Goal: Transaction & Acquisition: Purchase product/service

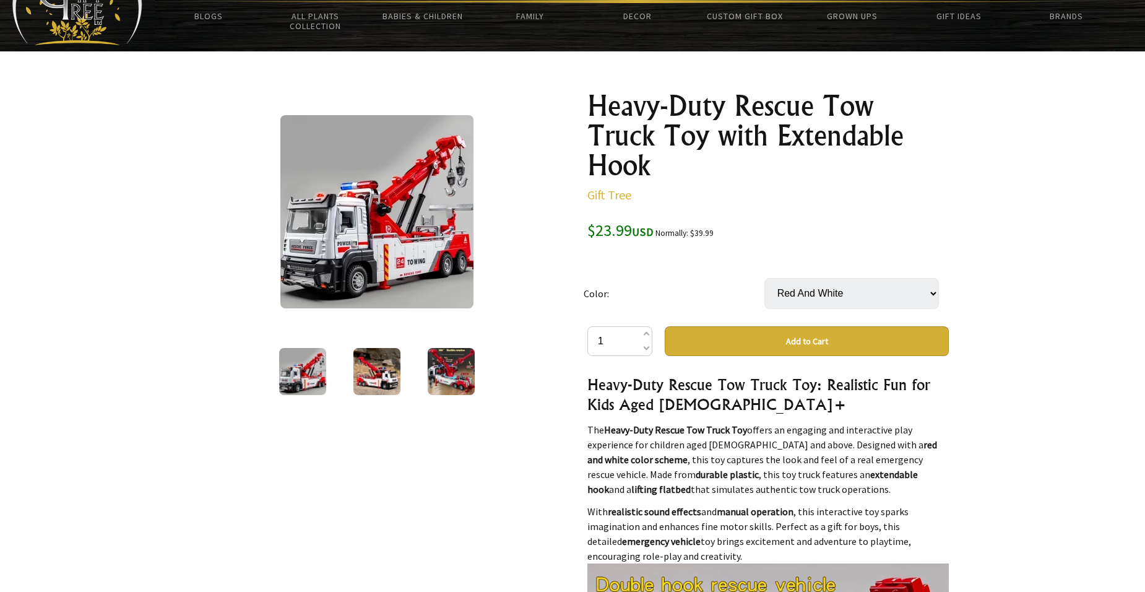
scroll to position [186, 0]
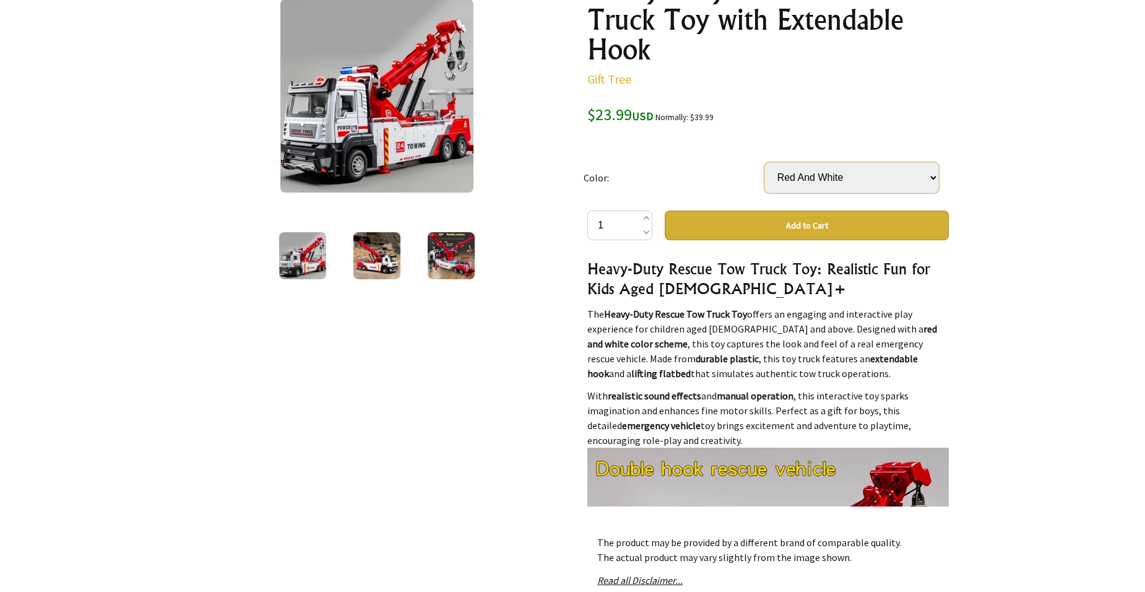
click at [932, 179] on select "Red And White" at bounding box center [851, 177] width 175 height 31
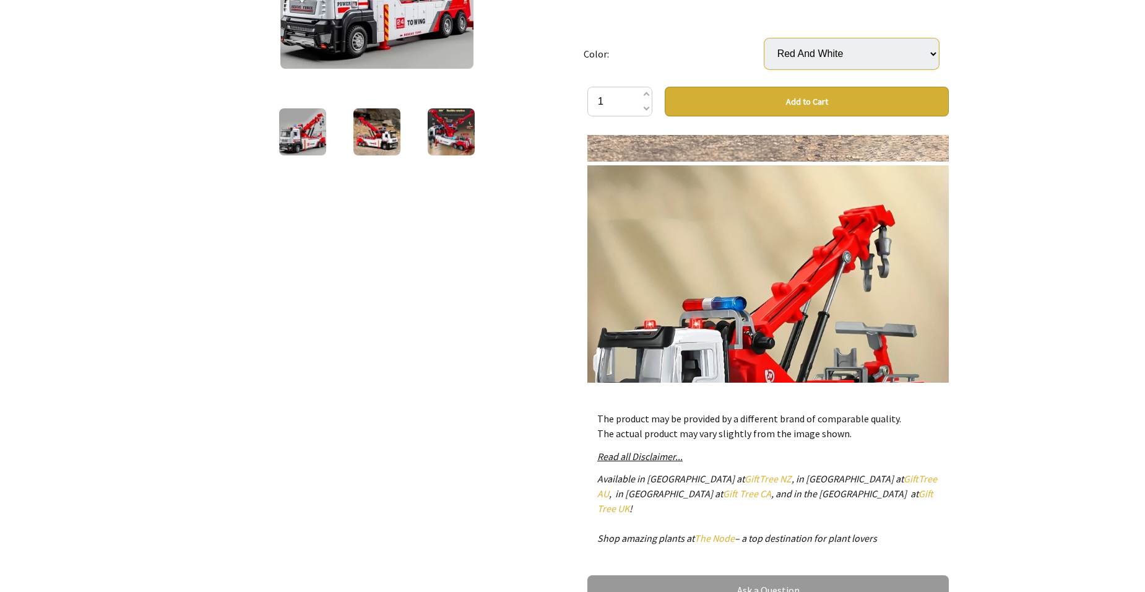
scroll to position [1485, 0]
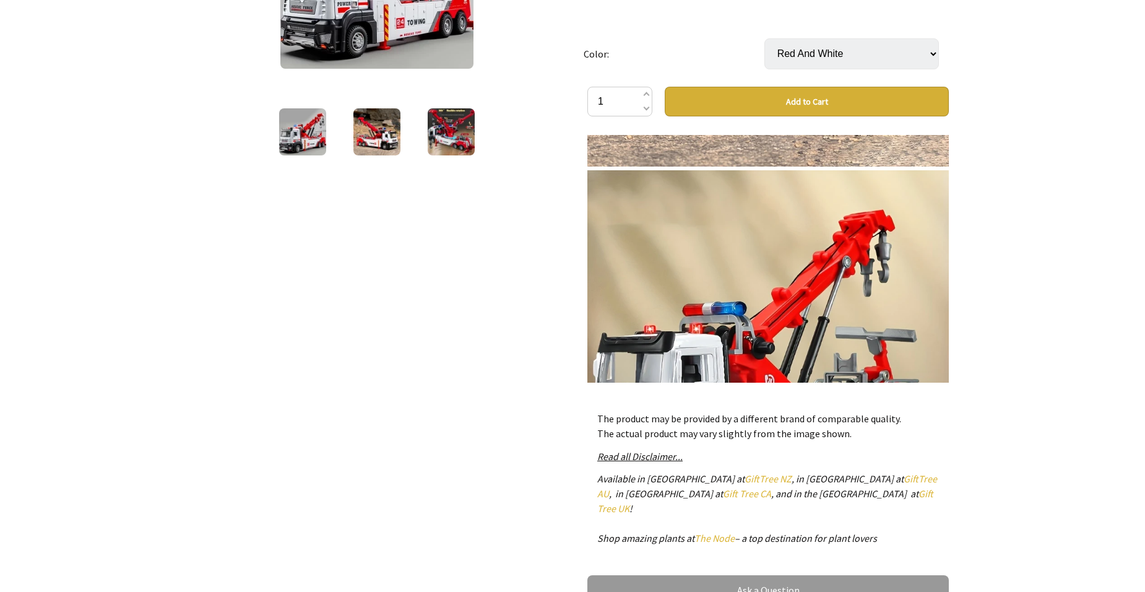
click at [870, 96] on button "Add to Cart" at bounding box center [807, 102] width 284 height 30
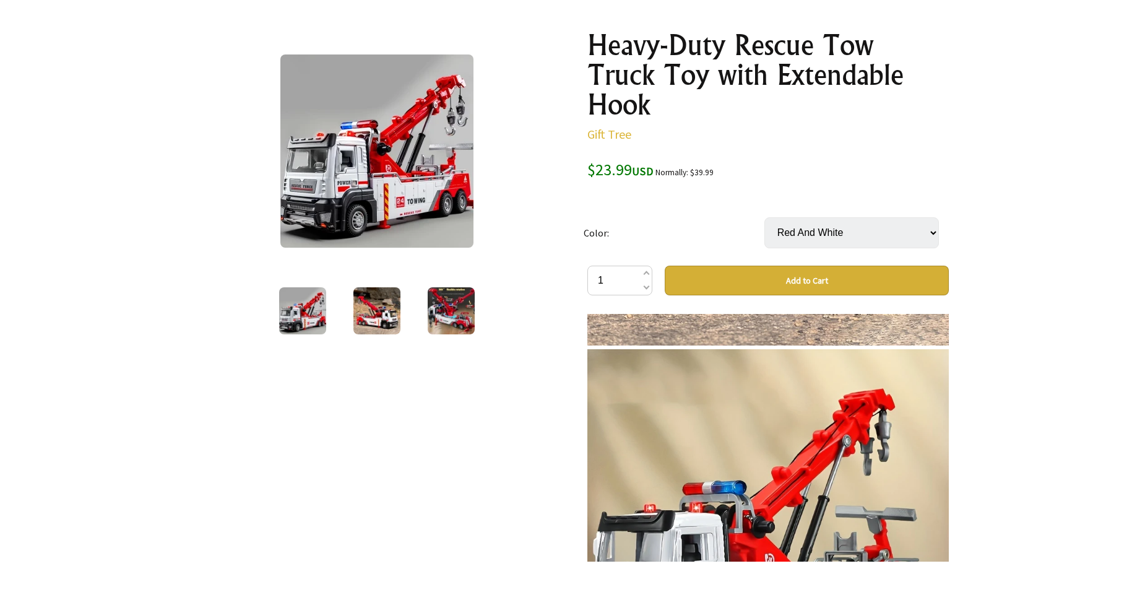
scroll to position [124, 0]
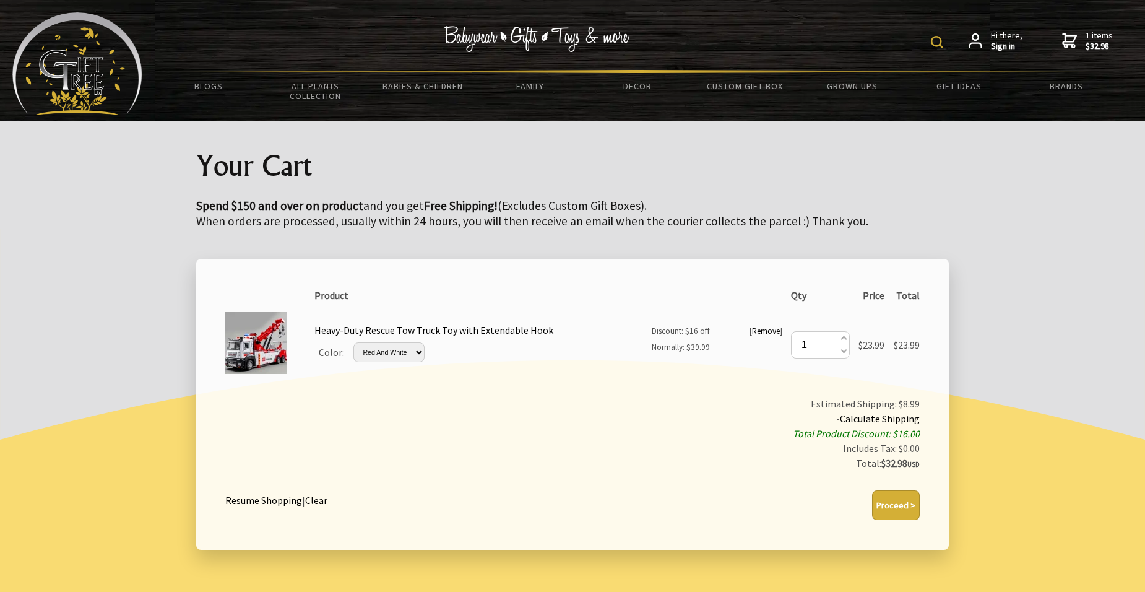
click at [937, 43] on img at bounding box center [937, 42] width 12 height 12
click at [875, 39] on input "text" at bounding box center [898, 40] width 101 height 21
type input "oversized alloy dump truck toy"
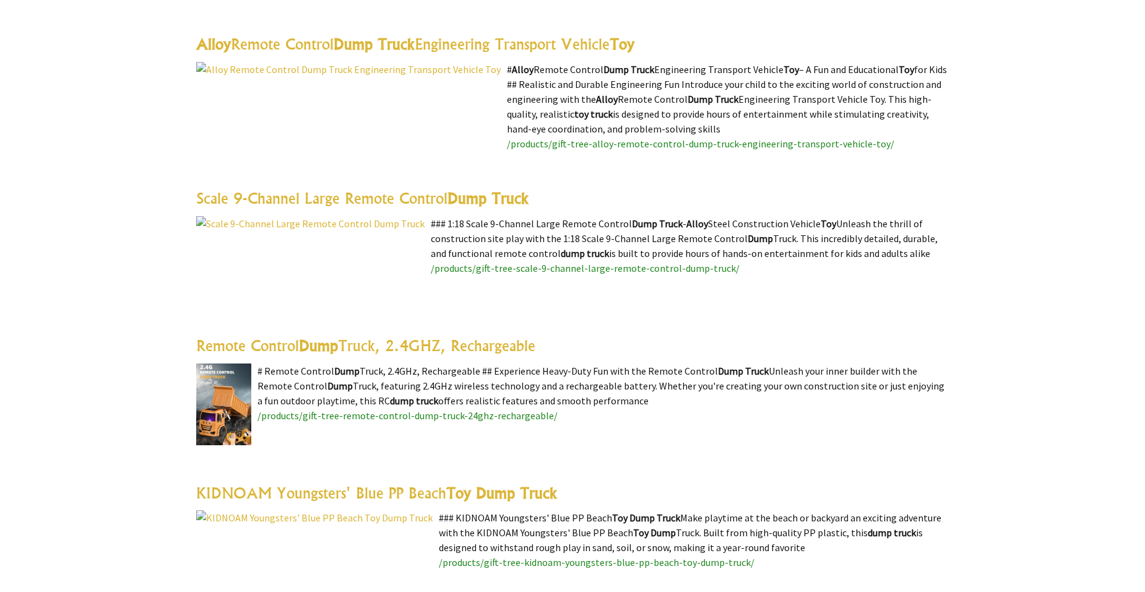
scroll to position [743, 0]
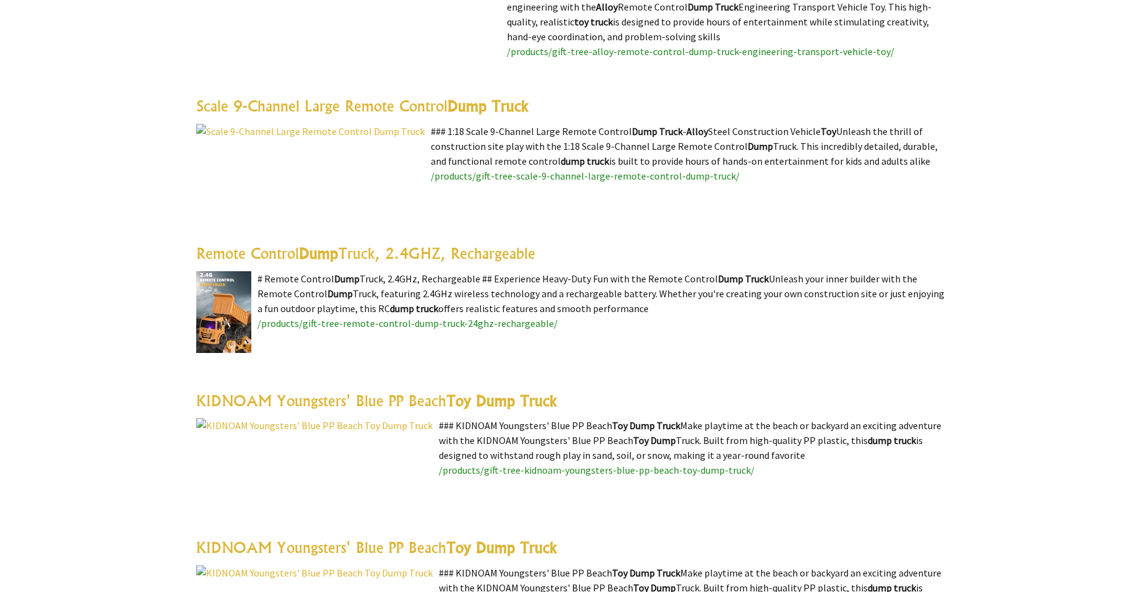
click at [209, 308] on img at bounding box center [223, 312] width 55 height 82
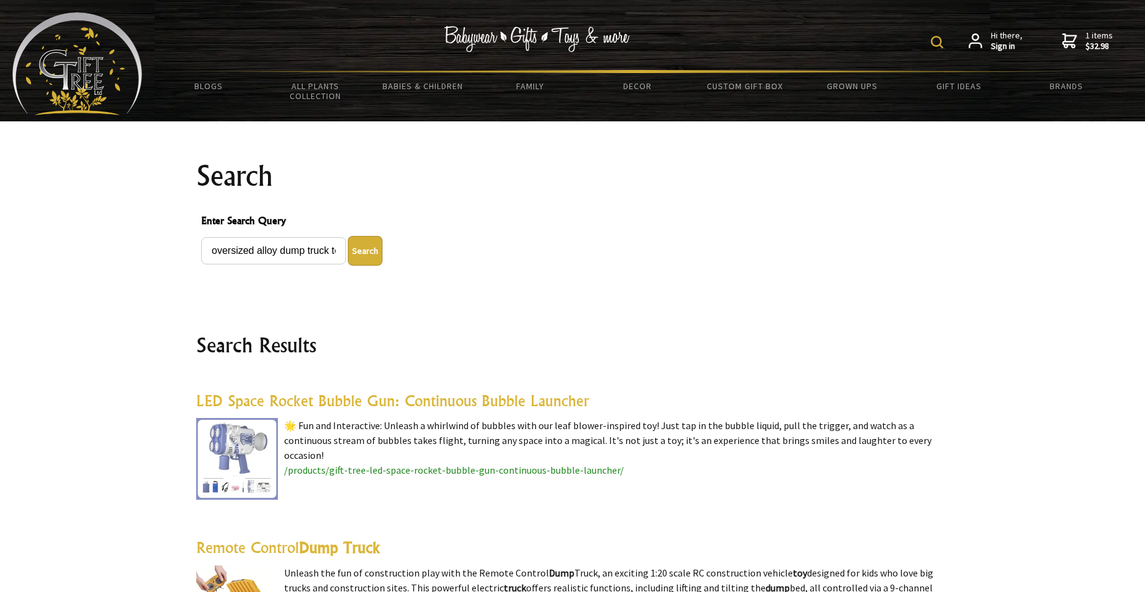
click at [941, 41] on img at bounding box center [937, 42] width 12 height 12
click at [944, 37] on input "oversized alloy dump truck toy" at bounding box center [898, 40] width 101 height 21
click at [916, 42] on input "p truck toy" at bounding box center [898, 40] width 101 height 21
type input "p"
type input "train with bridge toy"
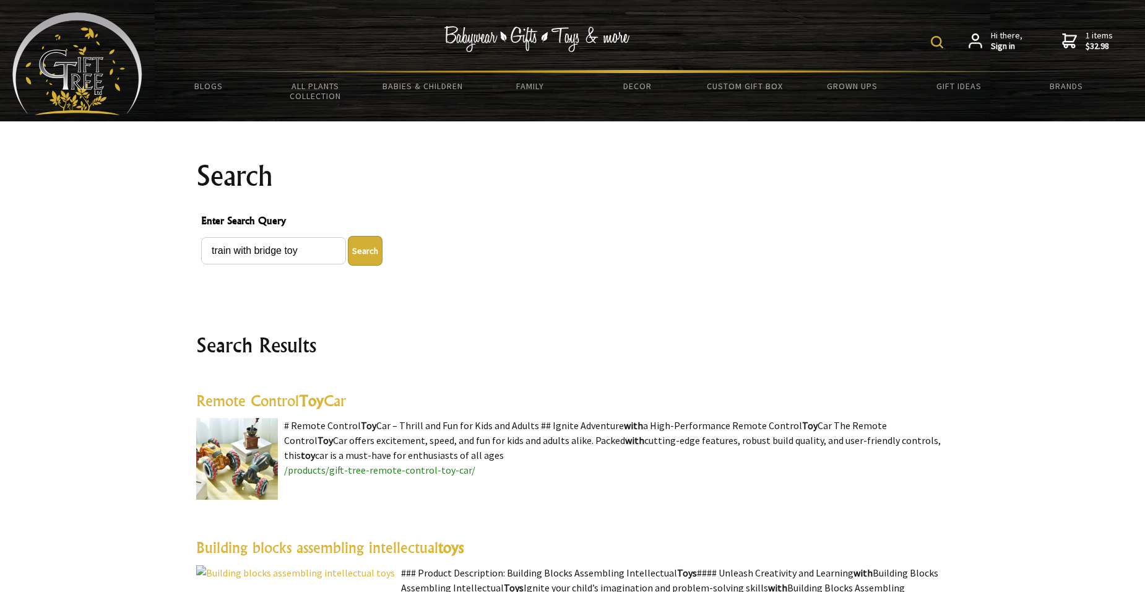
click at [937, 46] on img at bounding box center [937, 42] width 12 height 12
click at [943, 38] on input "train with bridge toy" at bounding box center [898, 40] width 101 height 21
type input "t"
type input "tow truck toy"
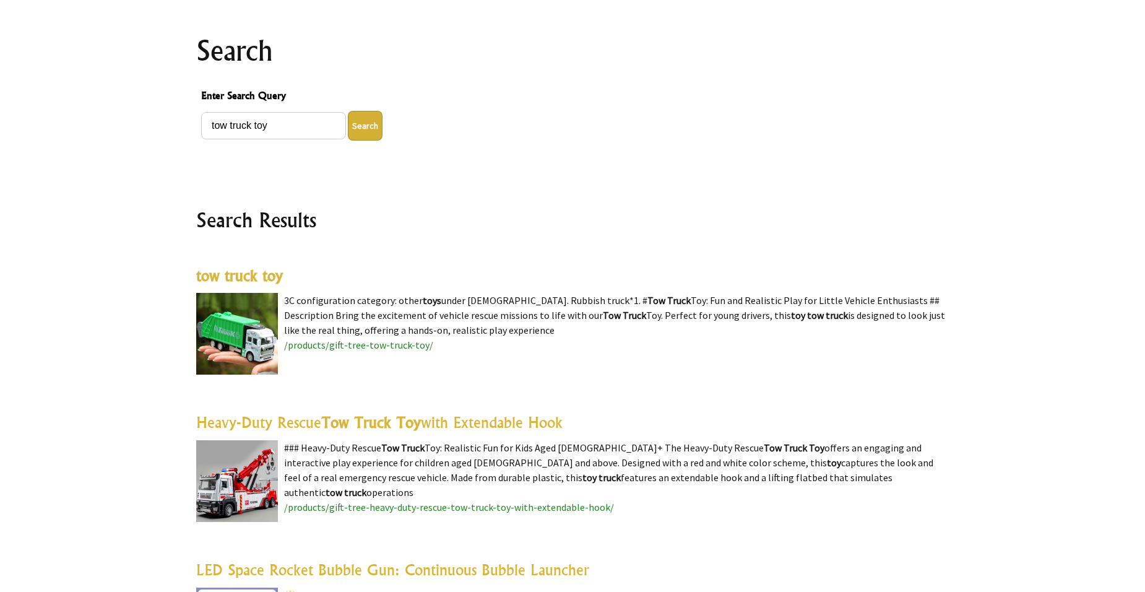
scroll to position [309, 0]
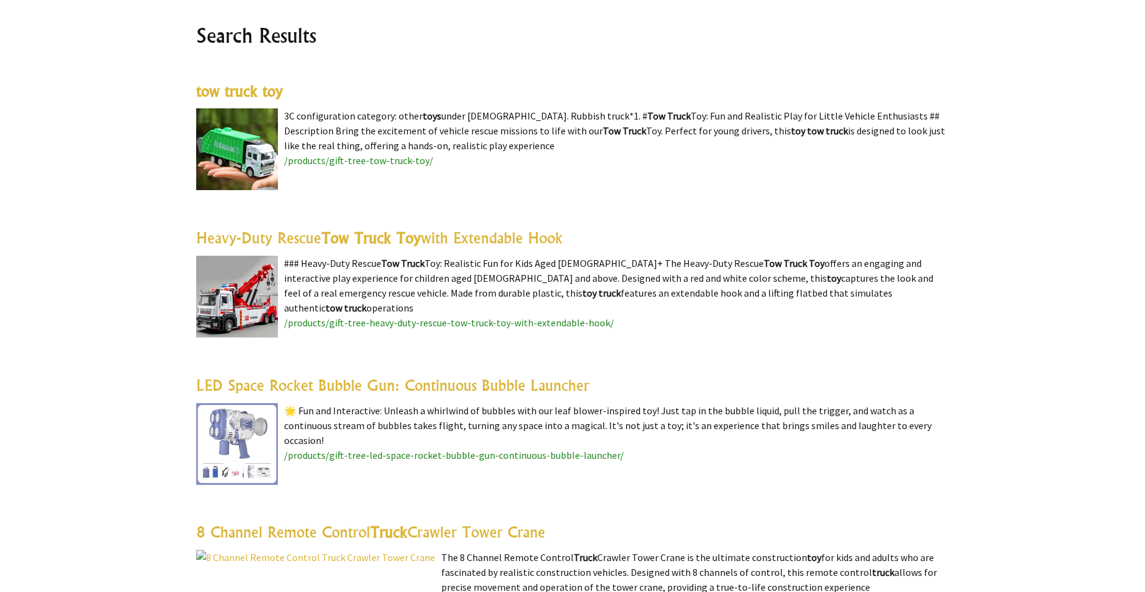
click at [241, 189] on img at bounding box center [237, 149] width 82 height 82
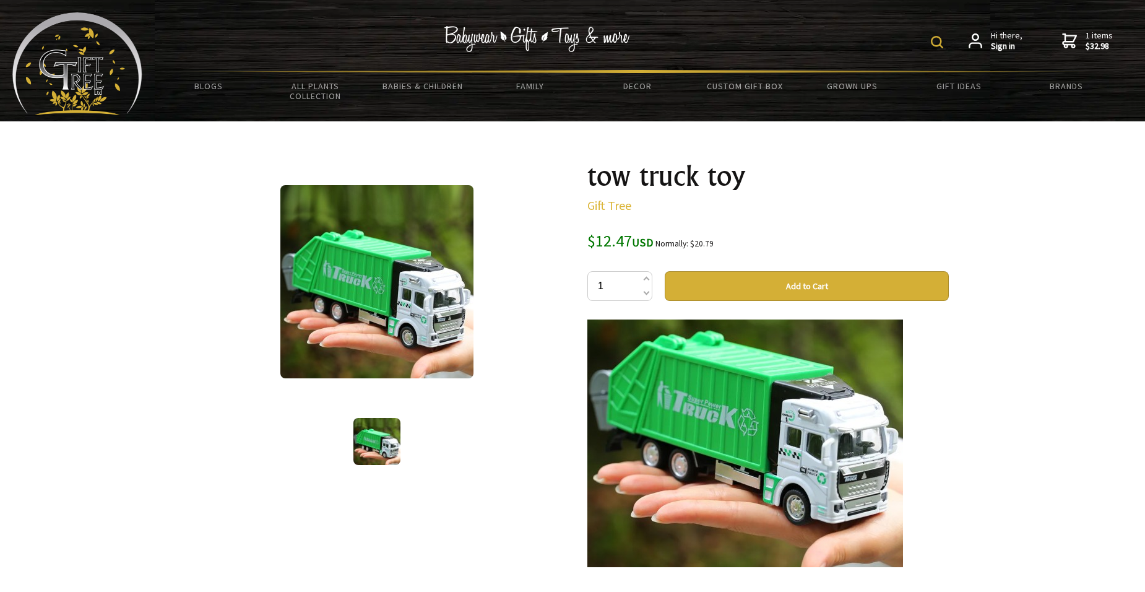
click at [1095, 45] on strong "$32.98" at bounding box center [1099, 46] width 27 height 11
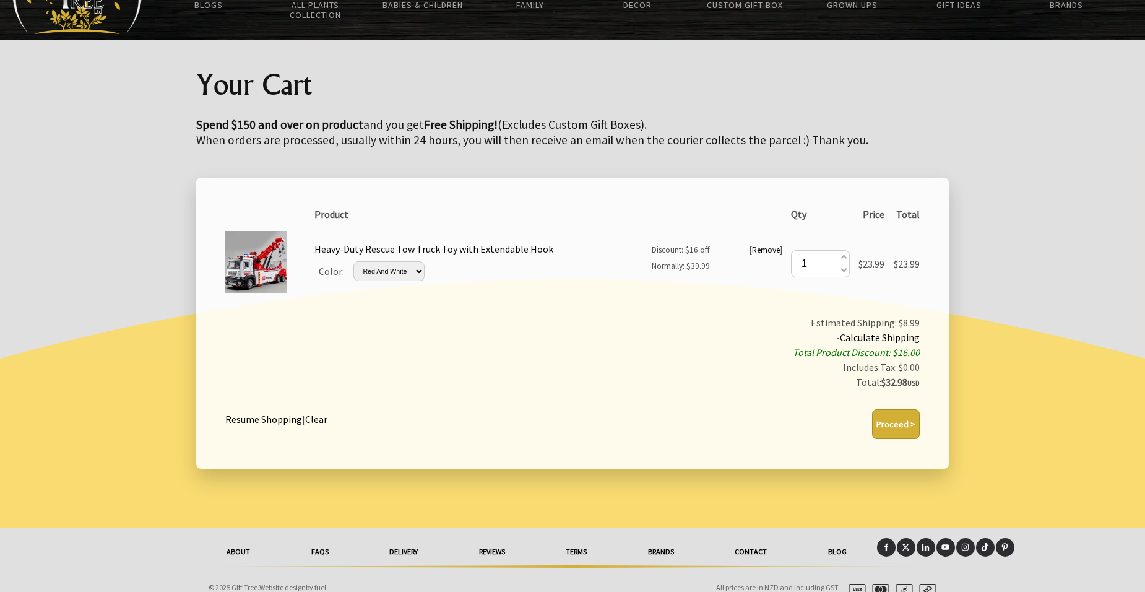
scroll to position [96, 0]
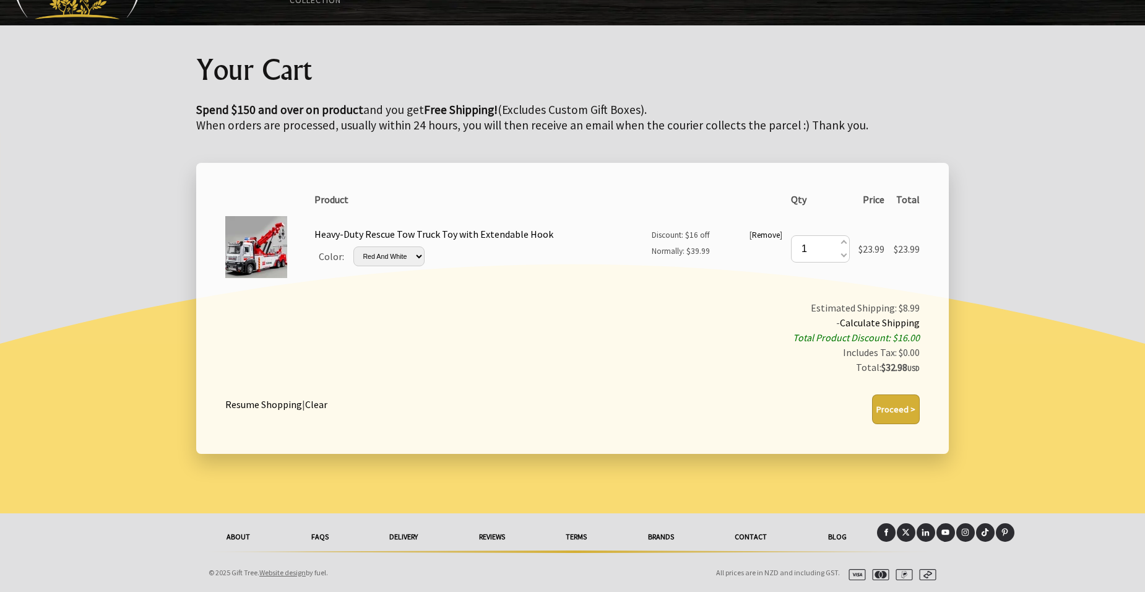
click at [886, 413] on button "Proceed >" at bounding box center [896, 409] width 48 height 30
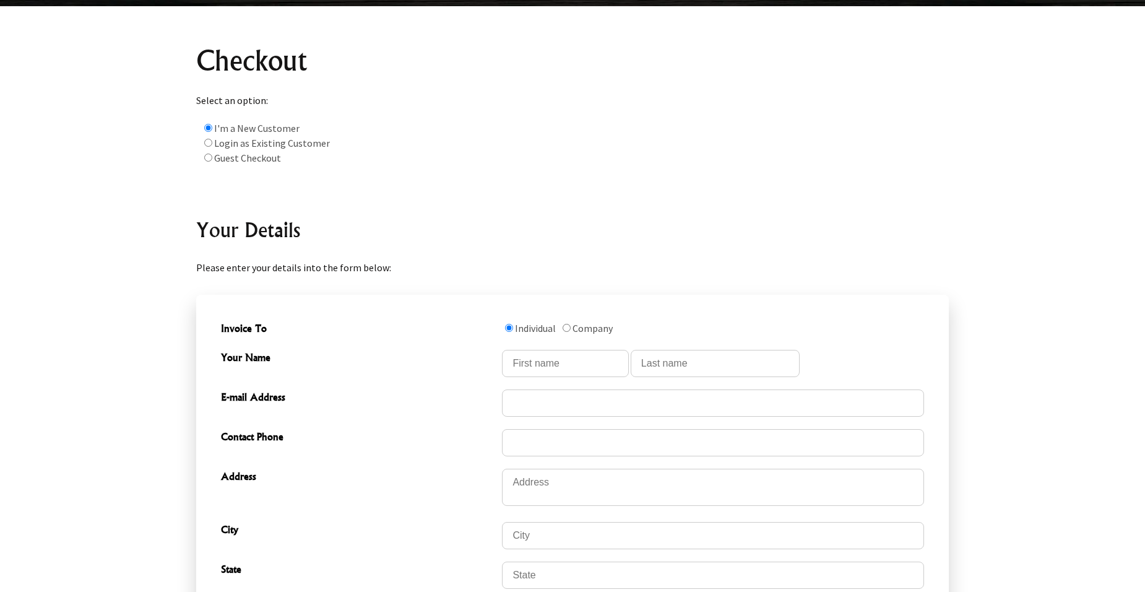
scroll to position [124, 0]
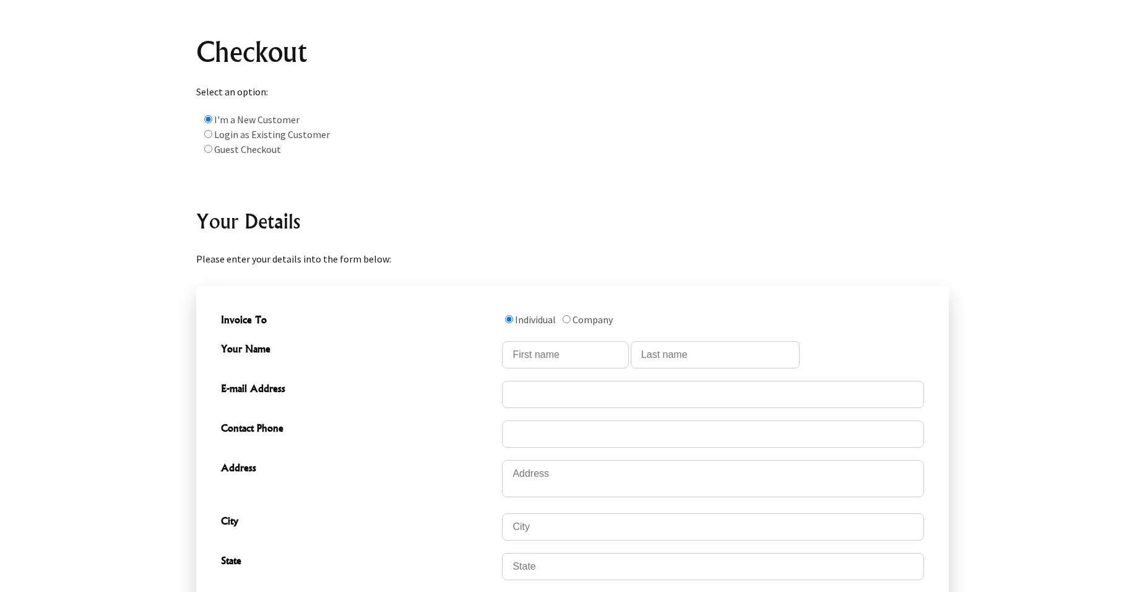
click at [294, 348] on span "Your Name" at bounding box center [358, 350] width 275 height 18
click at [552, 355] on input "Your Name" at bounding box center [565, 354] width 126 height 27
type input "[PERSON_NAME]"
type input "bassman"
type input "jbtravel1@msn.com"
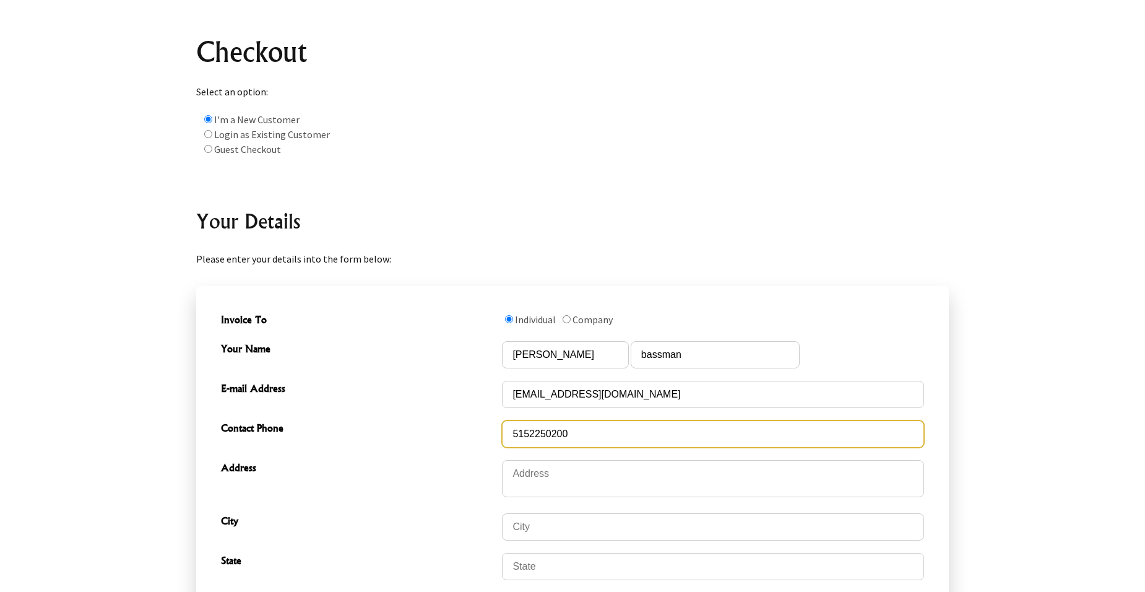
click at [569, 437] on input "5152250200" at bounding box center [713, 433] width 422 height 27
type input "5"
type input "5159911703"
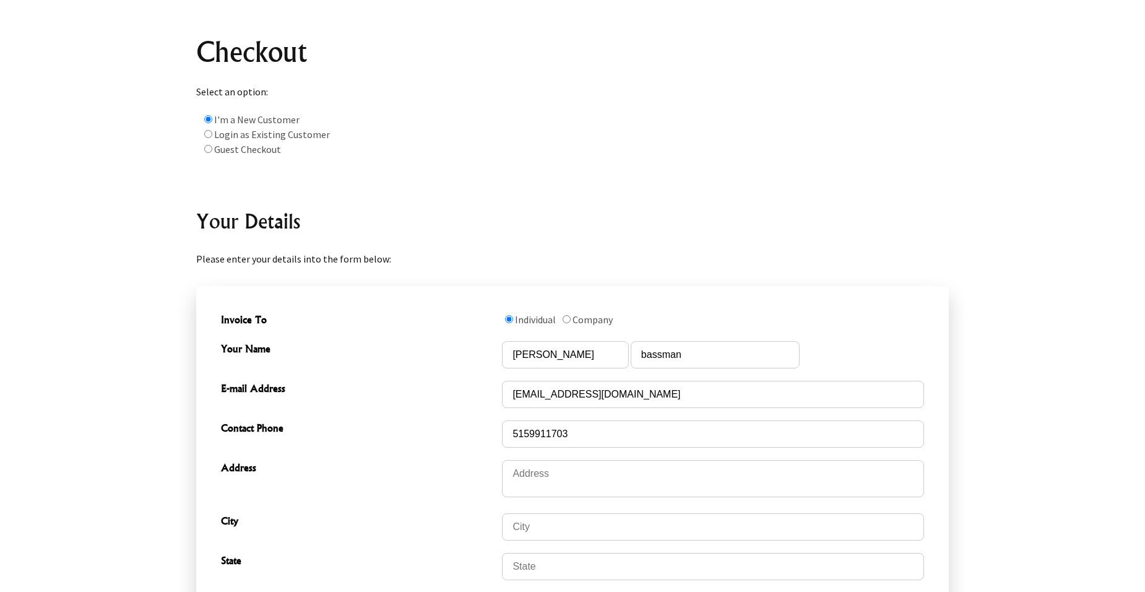
click at [439, 477] on span "Address" at bounding box center [358, 469] width 275 height 18
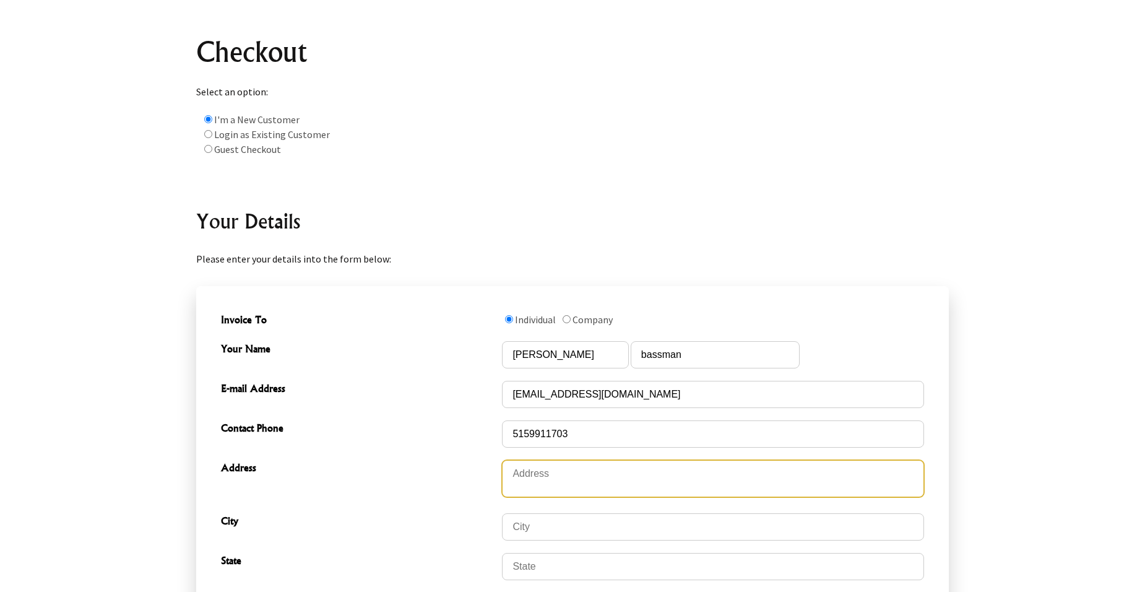
click at [514, 480] on textarea "Address" at bounding box center [713, 478] width 422 height 37
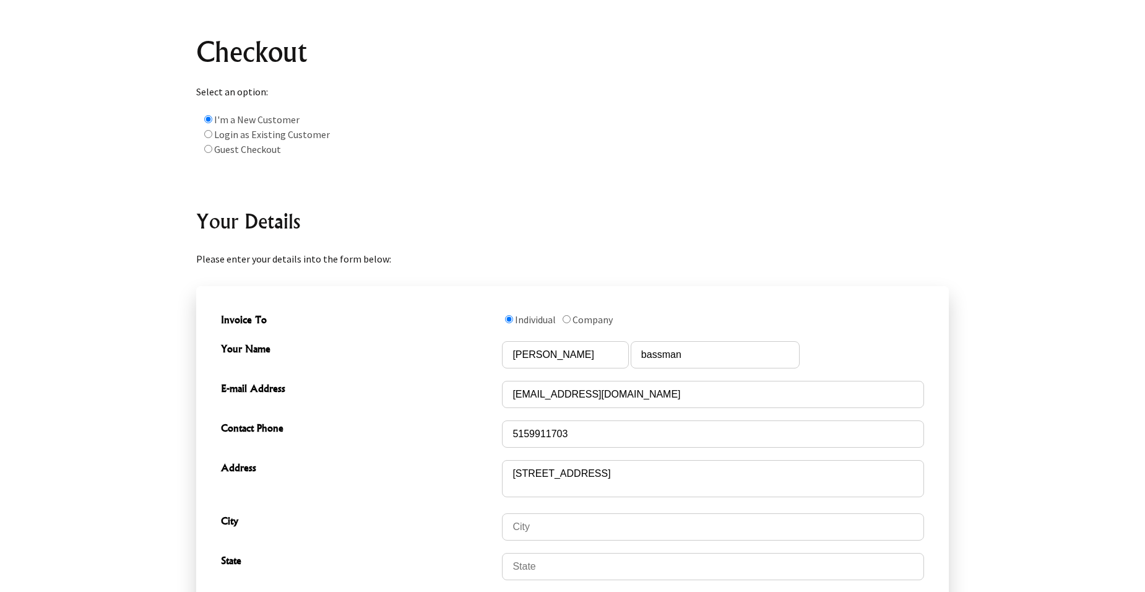
type textarea "412 38th Street"
type input "West Des Moines"
type input "IA"
type input "50265"
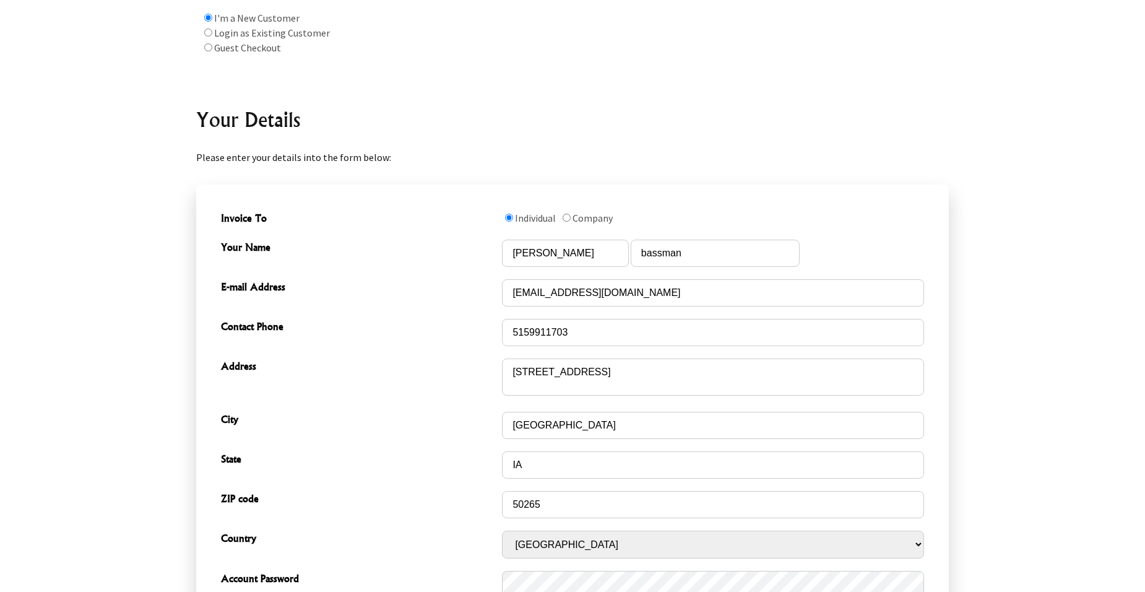
scroll to position [309, 0]
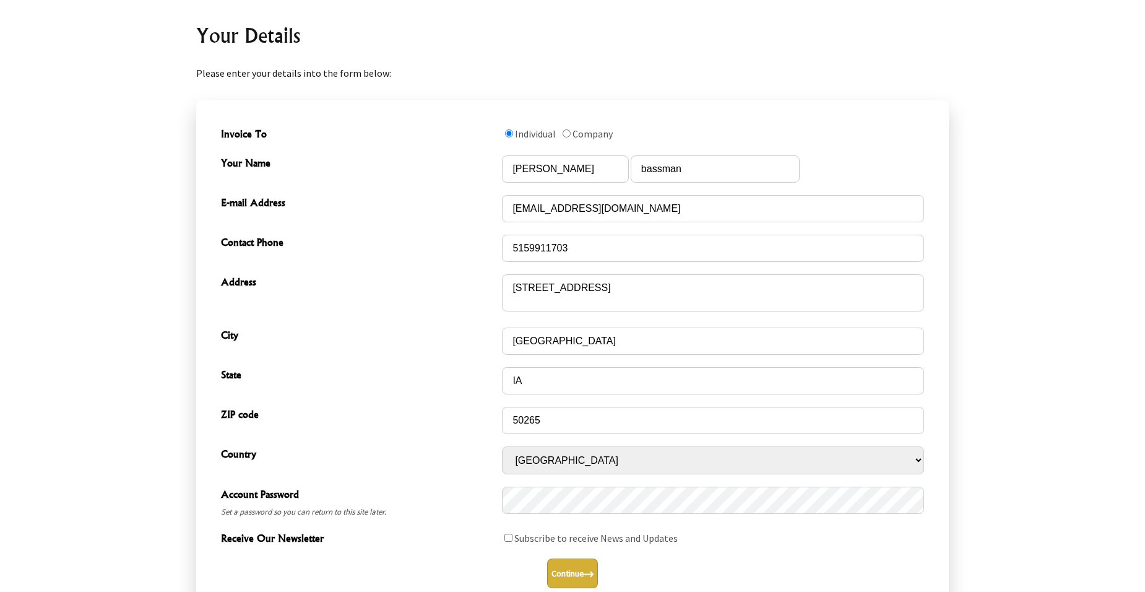
click at [504, 540] on input "Receive Our Newsletter" at bounding box center [508, 537] width 8 height 8
checkbox input "true"
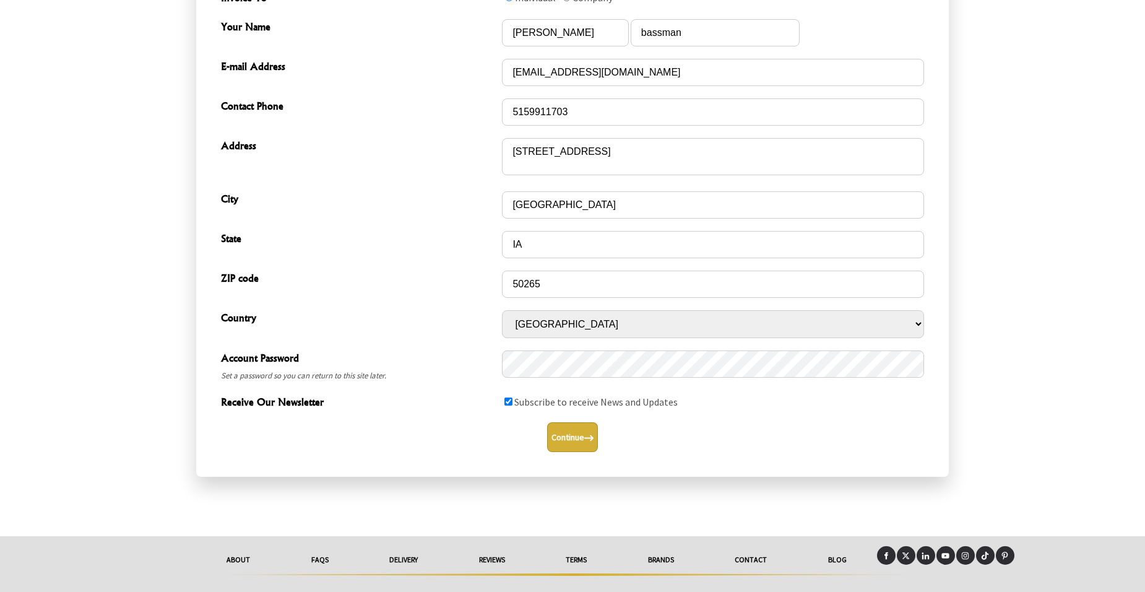
scroll to position [469, 0]
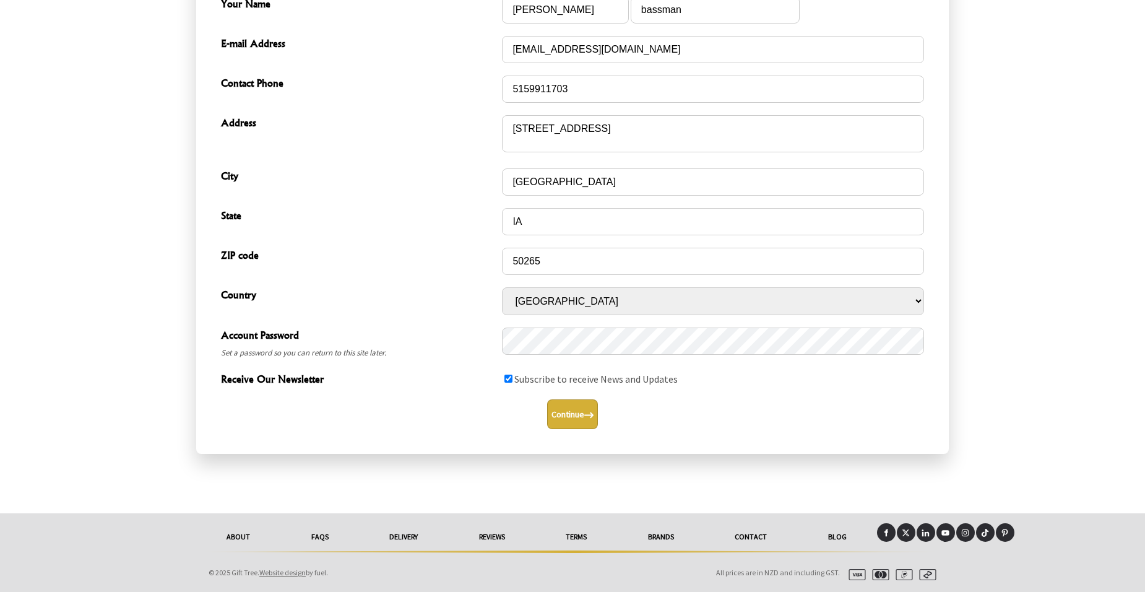
click at [578, 419] on button "Continue" at bounding box center [572, 414] width 51 height 30
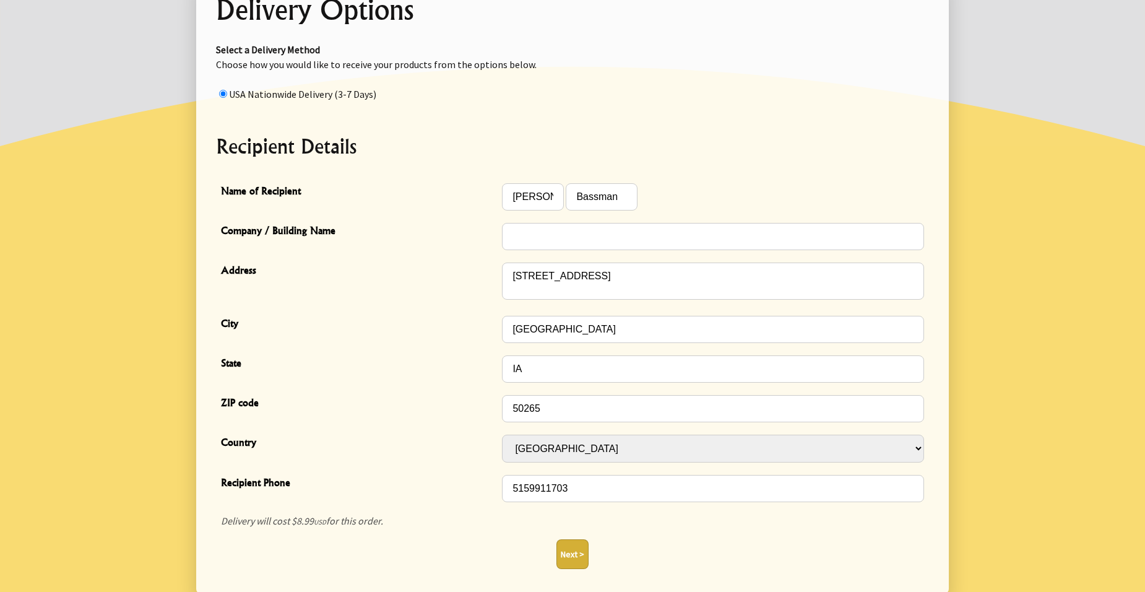
scroll to position [248, 0]
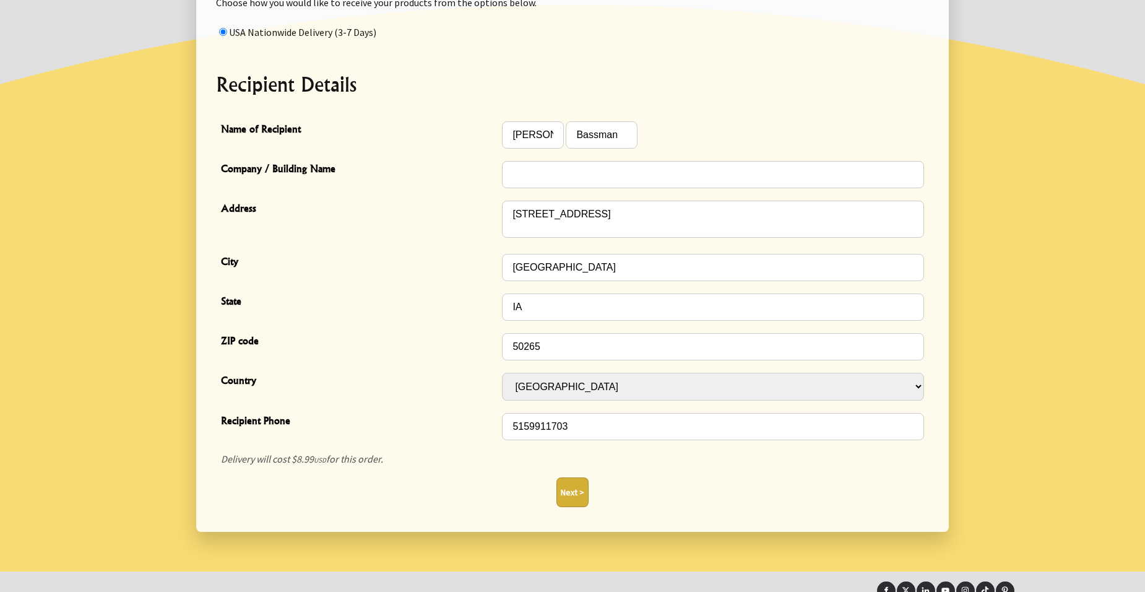
click at [565, 492] on button "Next >" at bounding box center [572, 492] width 32 height 30
